Goal: Entertainment & Leisure: Consume media (video, audio)

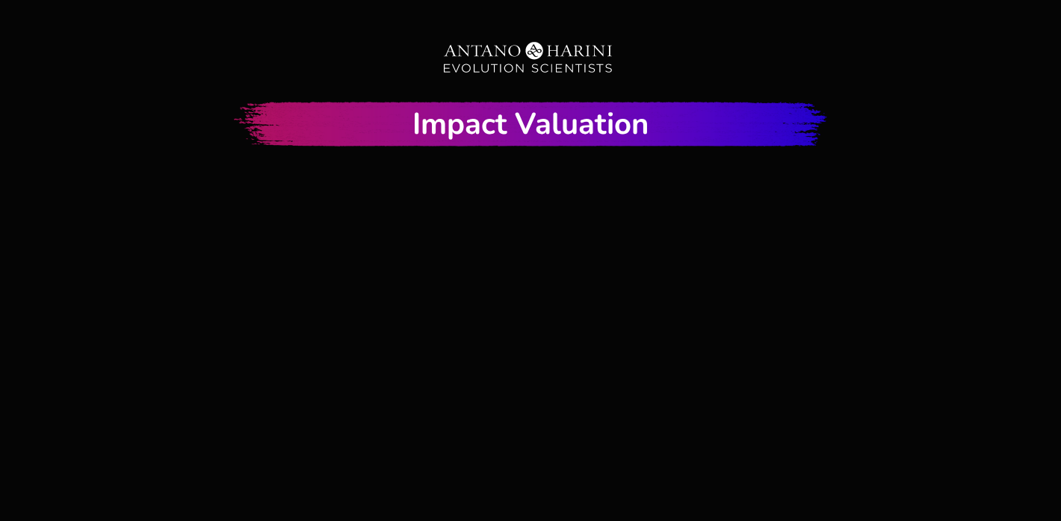
drag, startPoint x: 568, startPoint y: 315, endPoint x: 579, endPoint y: 220, distance: 94.8
click at [579, 220] on div at bounding box center [530, 433] width 895 height 504
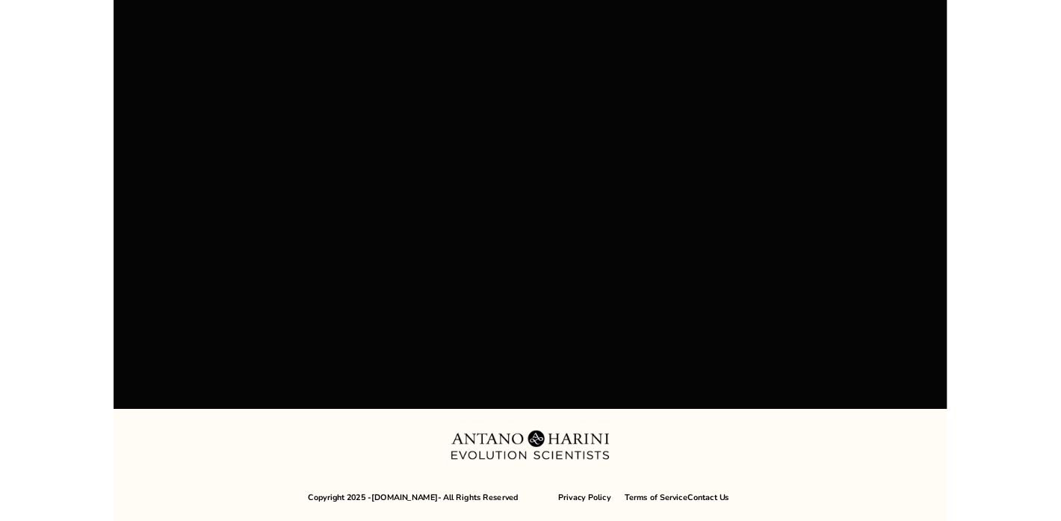
scroll to position [267, 0]
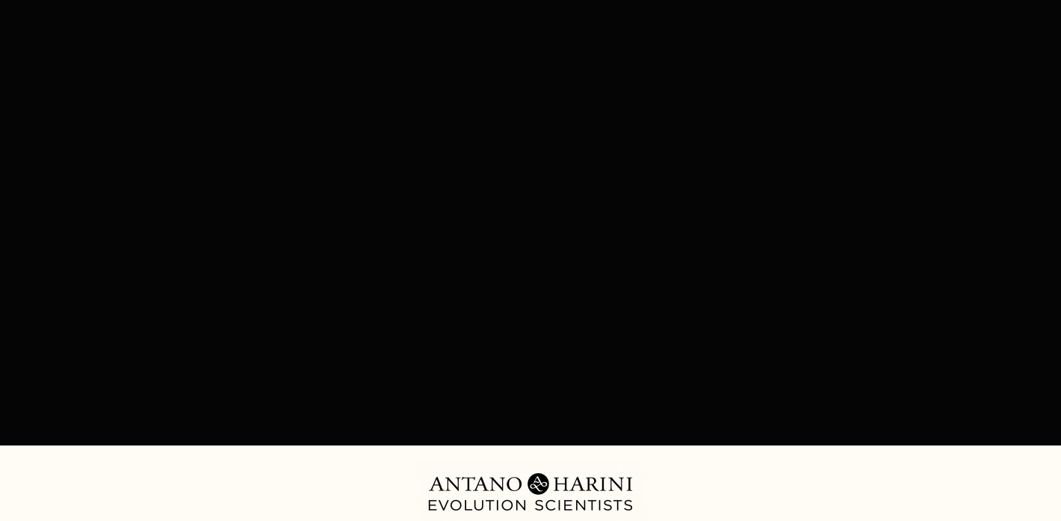
click at [535, 420] on div "Video Tracking Example" at bounding box center [530, 165] width 897 height 535
click at [590, 424] on div "Video Tracking Example" at bounding box center [530, 165] width 897 height 535
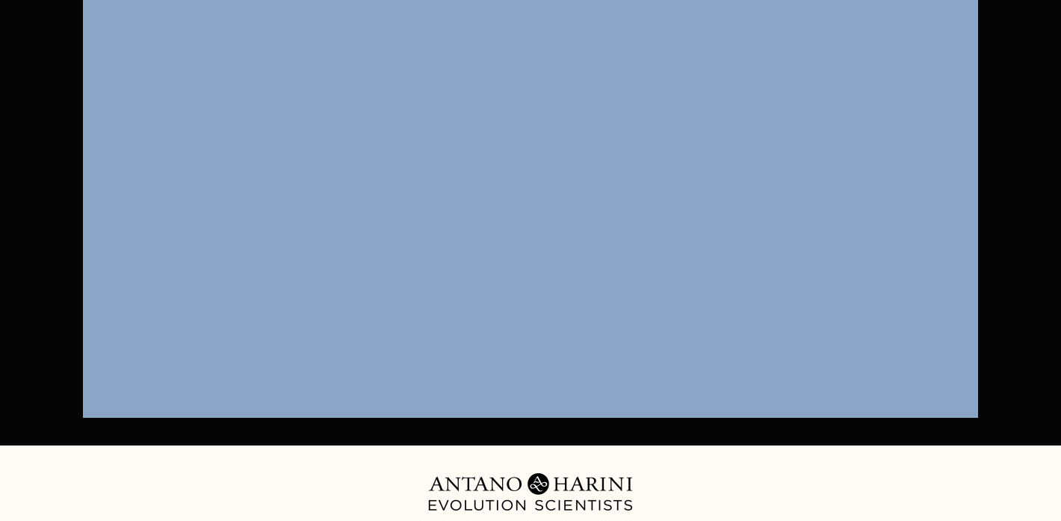
click at [654, 485] on div "Copyright 2025 - [DOMAIN_NAME] - All Rights Reserved Privacy Policy Terms of Se…" at bounding box center [531, 525] width 1060 height 129
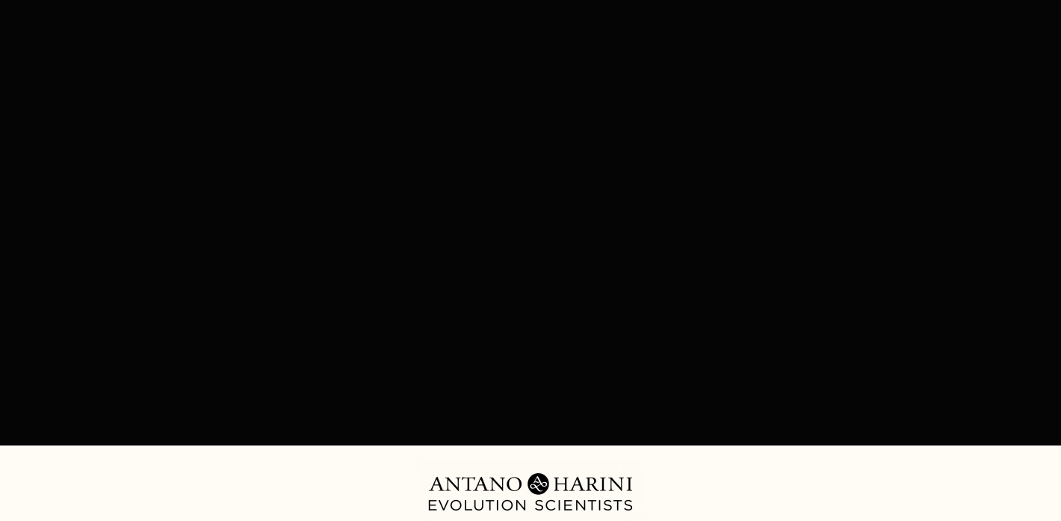
click at [654, 485] on div "Copyright 2025 - [DOMAIN_NAME] - All Rights Reserved Privacy Policy Terms of Se…" at bounding box center [531, 525] width 1060 height 129
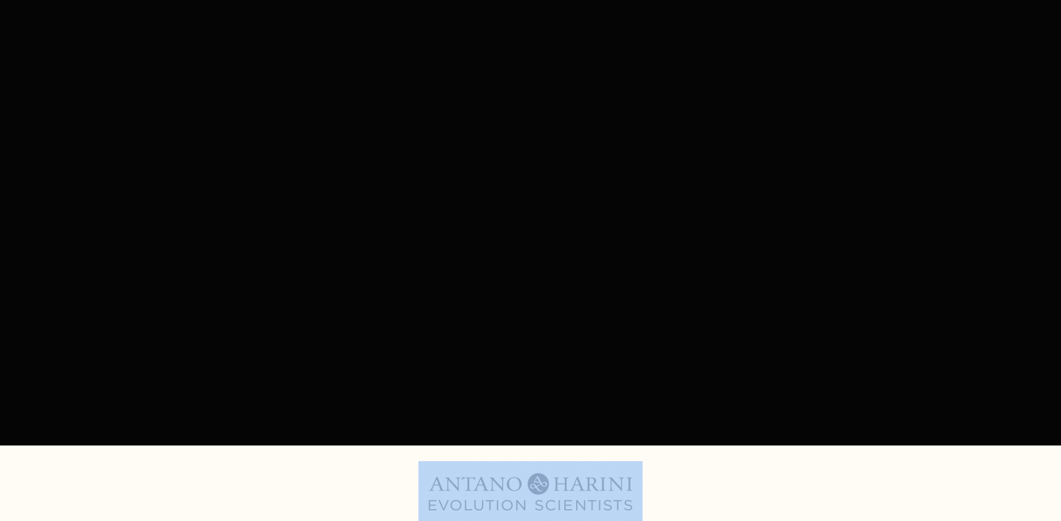
click at [654, 485] on div "Copyright 2025 - [DOMAIN_NAME] - All Rights Reserved Privacy Policy Terms of Se…" at bounding box center [531, 525] width 1060 height 129
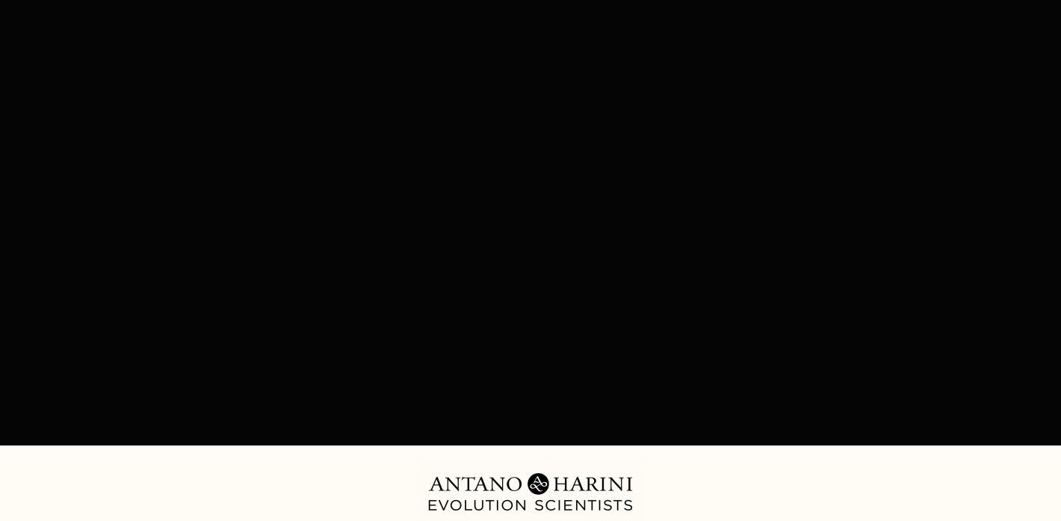
click at [654, 485] on div "Copyright 2025 - [DOMAIN_NAME] - All Rights Reserved Privacy Policy Terms of Se…" at bounding box center [531, 525] width 1060 height 129
click at [717, 428] on div "Video Tracking Example" at bounding box center [530, 165] width 897 height 535
click at [572, 421] on div "Video Tracking Example" at bounding box center [530, 165] width 897 height 535
click at [1018, 428] on div "Impact Valuation Video Tracking Example" at bounding box center [531, 104] width 1060 height 681
